Goal: Transaction & Acquisition: Download file/media

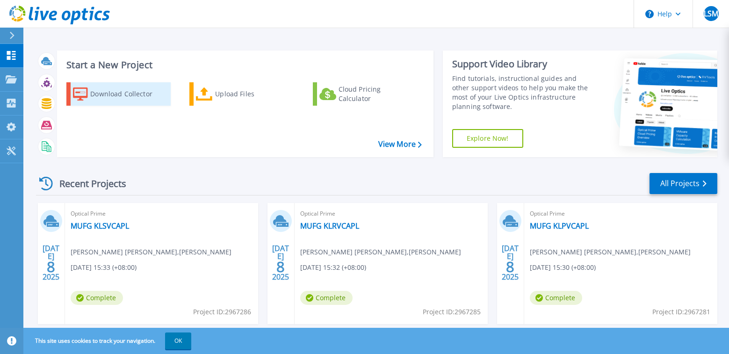
click at [126, 90] on div "Download Collector" at bounding box center [127, 94] width 75 height 19
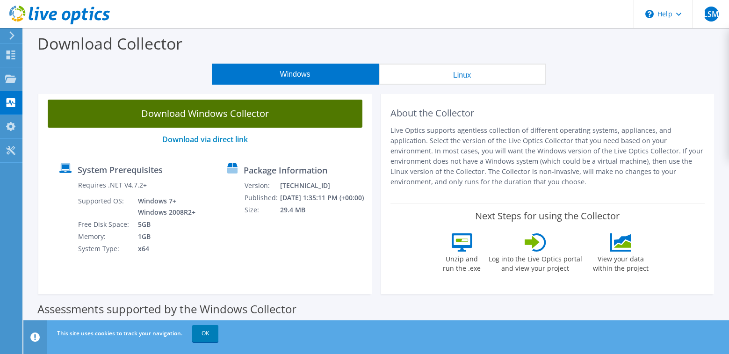
click at [255, 116] on link "Download Windows Collector" at bounding box center [205, 114] width 315 height 28
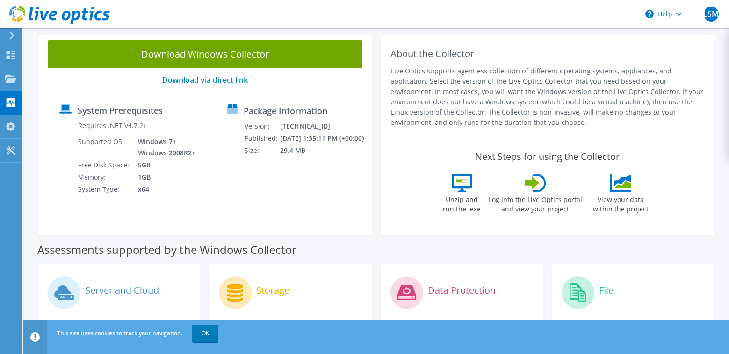
scroll to position [187, 0]
